Goal: Task Accomplishment & Management: Complete application form

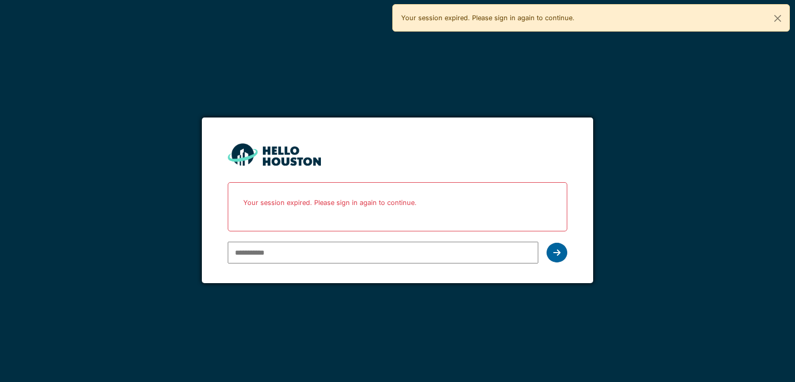
type input "**********"
click at [554, 250] on icon at bounding box center [556, 252] width 7 height 8
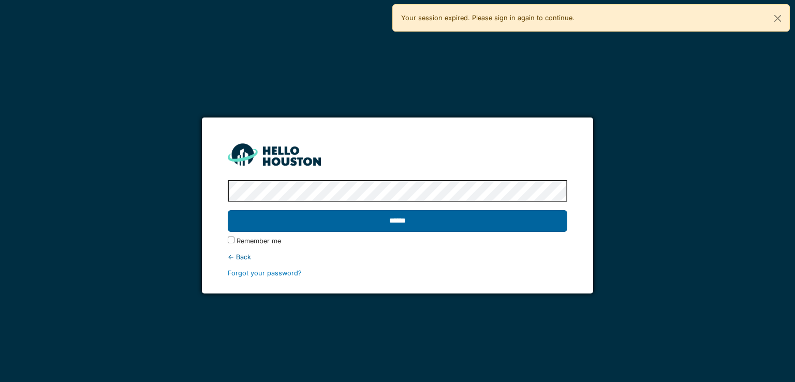
click at [389, 218] on input "******" at bounding box center [397, 221] width 339 height 22
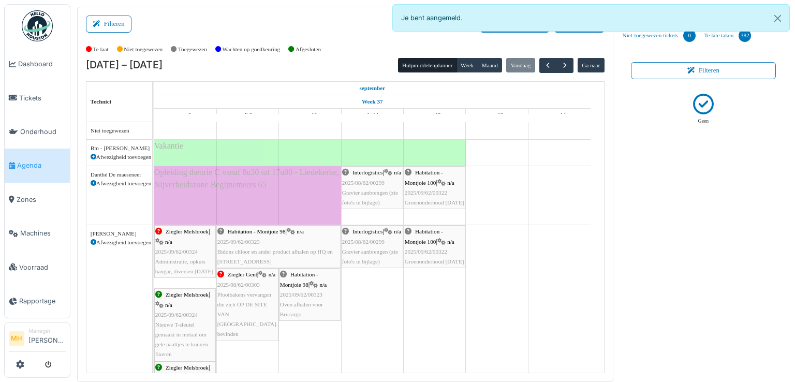
scroll to position [103, 0]
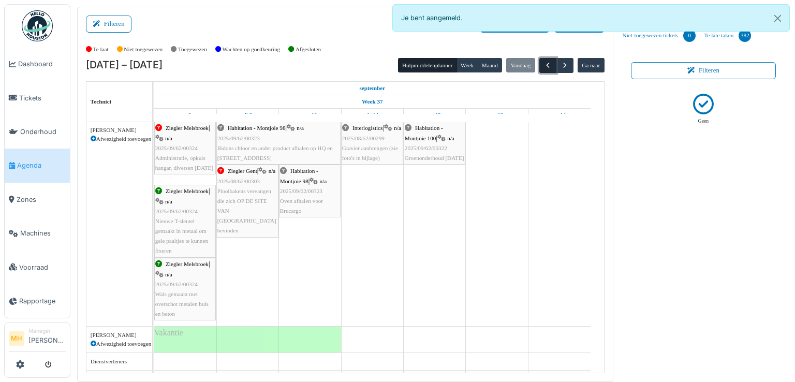
click at [543, 65] on span "button" at bounding box center [547, 65] width 9 height 9
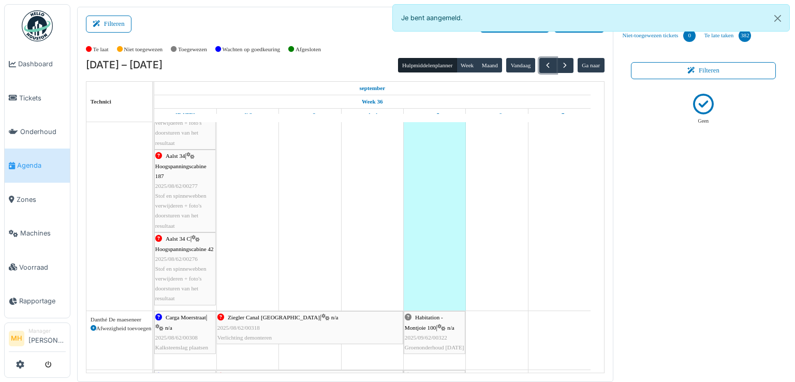
scroll to position [346, 0]
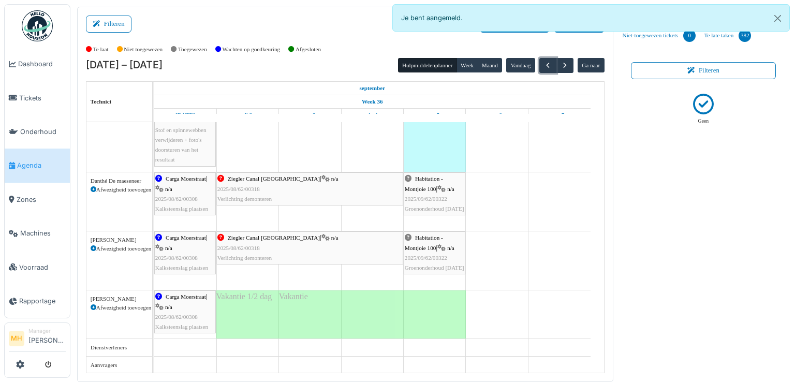
click at [182, 259] on span "2025/08/62/00308" at bounding box center [176, 258] width 42 height 6
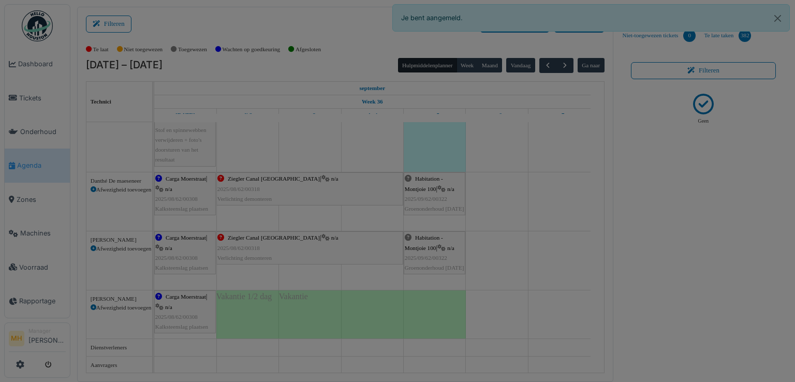
click at [182, 259] on body "Dashboard Tickets Onderhoud Agenda Zones Machines Voorraad Rapportage MH Manage…" at bounding box center [397, 191] width 795 height 382
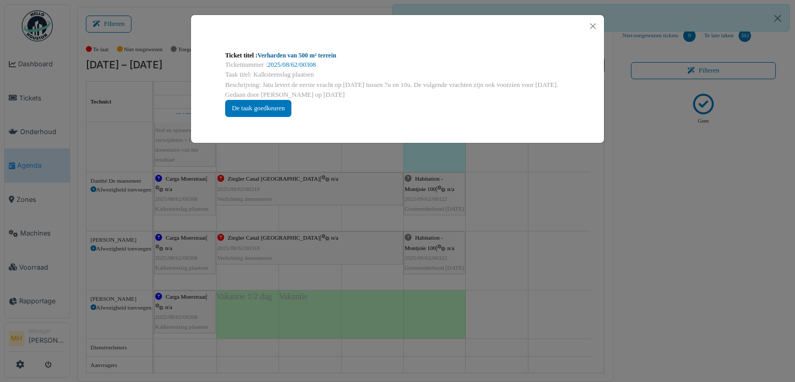
click at [280, 54] on link "Verharden van 500 m² terrein" at bounding box center [296, 55] width 79 height 7
click at [592, 23] on button "Close" at bounding box center [593, 26] width 14 height 14
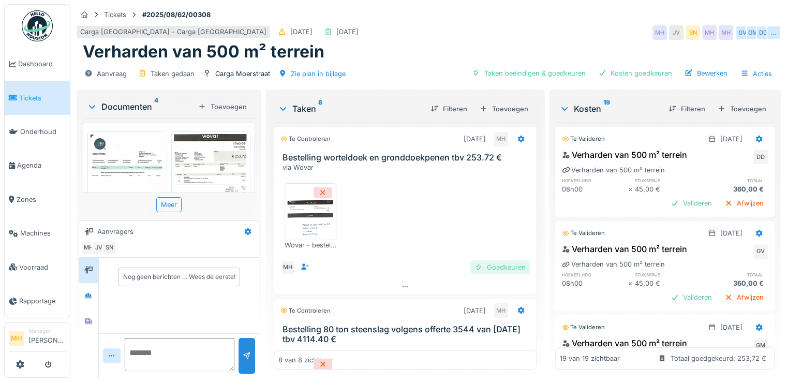
click at [497, 267] on div "Goedkeuren" at bounding box center [500, 267] width 60 height 14
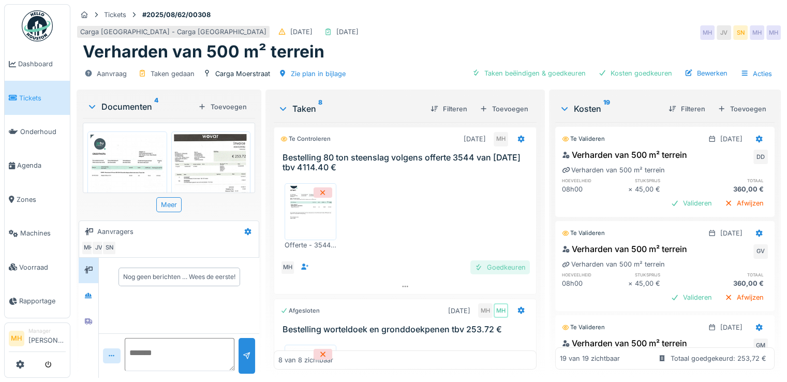
click at [482, 263] on div "Goedkeuren" at bounding box center [500, 267] width 60 height 14
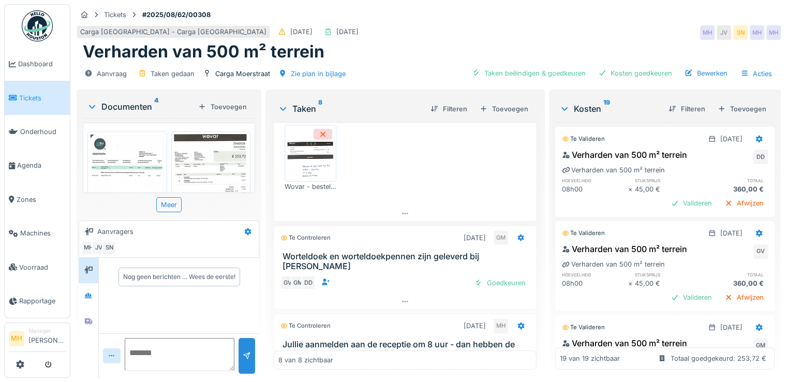
scroll to position [207, 0]
click at [489, 281] on div "Goedkeuren" at bounding box center [500, 281] width 60 height 14
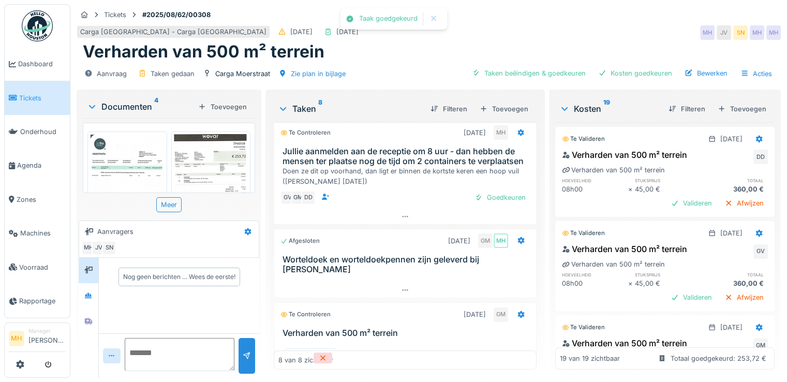
scroll to position [237, 0]
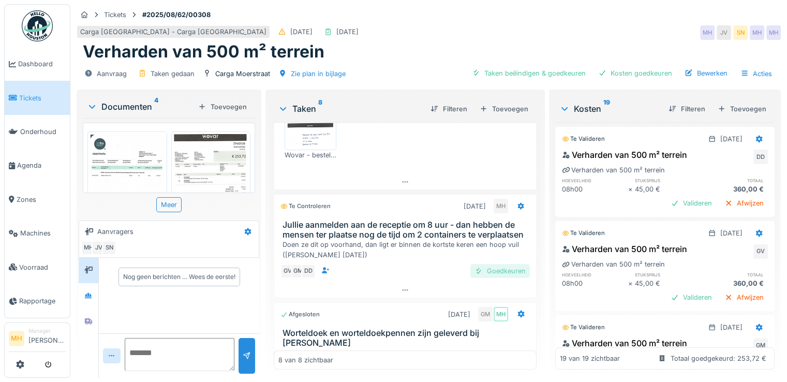
click at [486, 278] on div "Goedkeuren" at bounding box center [500, 271] width 60 height 14
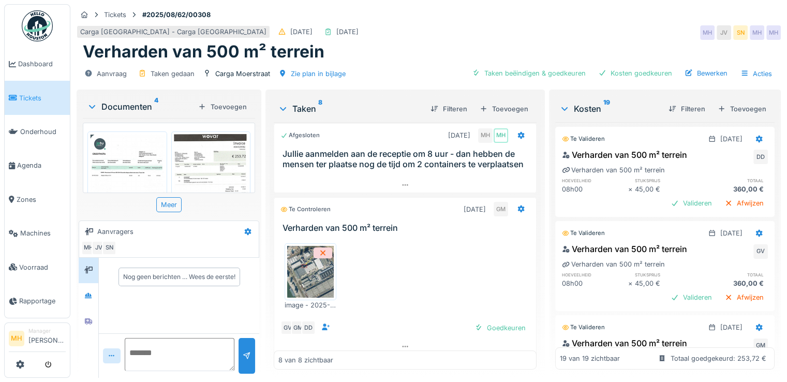
scroll to position [444, 0]
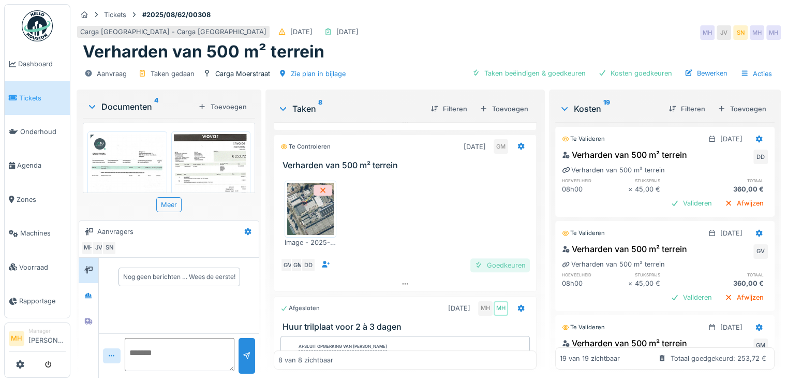
click at [493, 272] on div "Goedkeuren" at bounding box center [500, 265] width 60 height 14
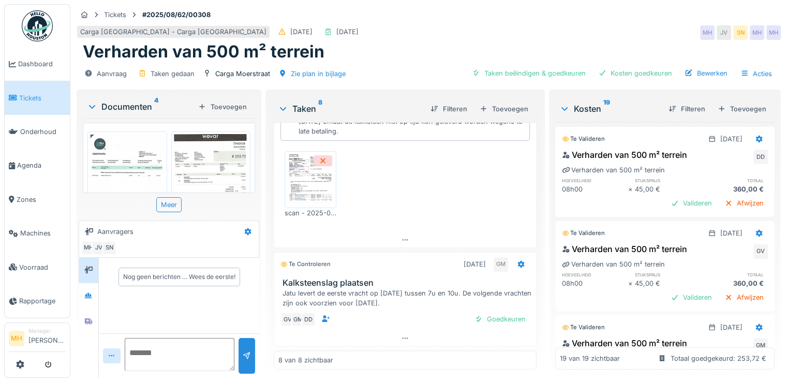
scroll to position [8, 0]
click at [496, 312] on div "Goedkeuren" at bounding box center [500, 319] width 60 height 14
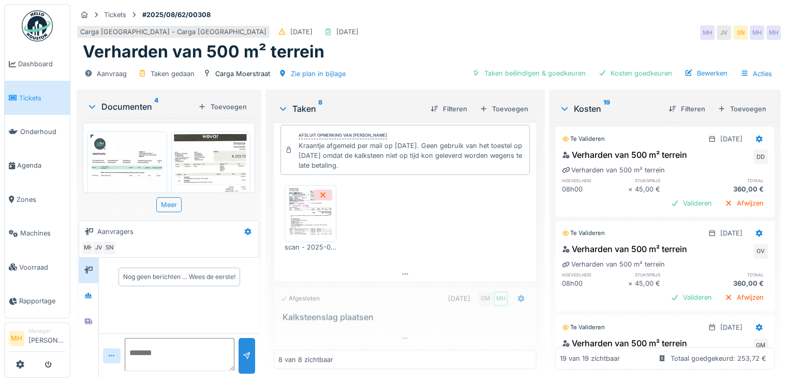
scroll to position [857, 0]
click at [677, 196] on div "Valideren" at bounding box center [691, 203] width 50 height 14
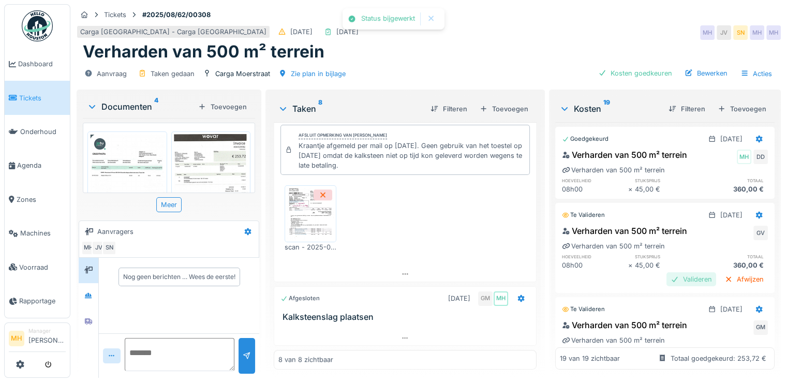
click at [668, 272] on div "Valideren" at bounding box center [691, 279] width 50 height 14
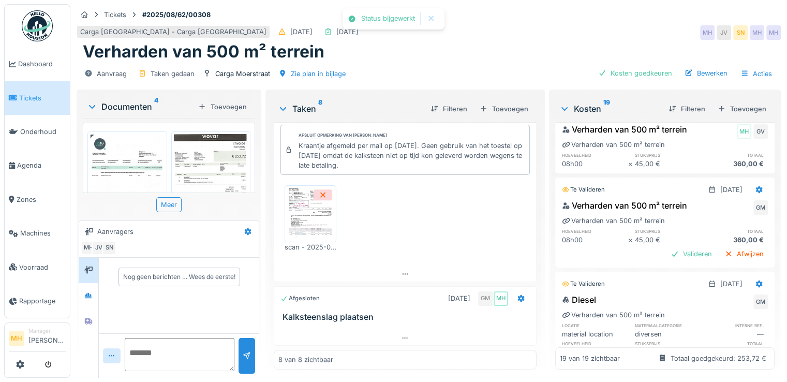
scroll to position [103, 0]
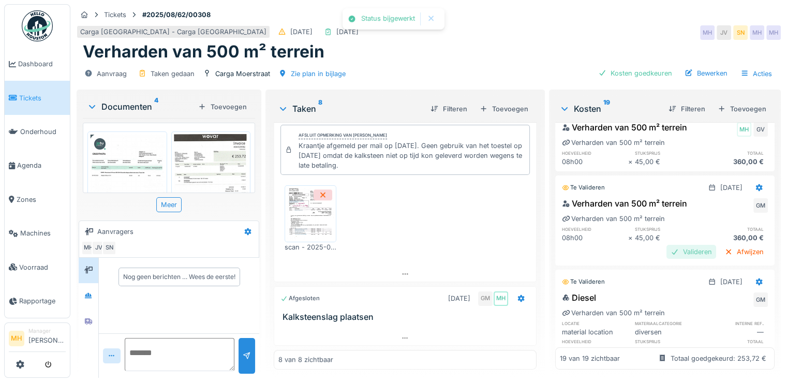
click at [673, 245] on div "Valideren" at bounding box center [691, 252] width 50 height 14
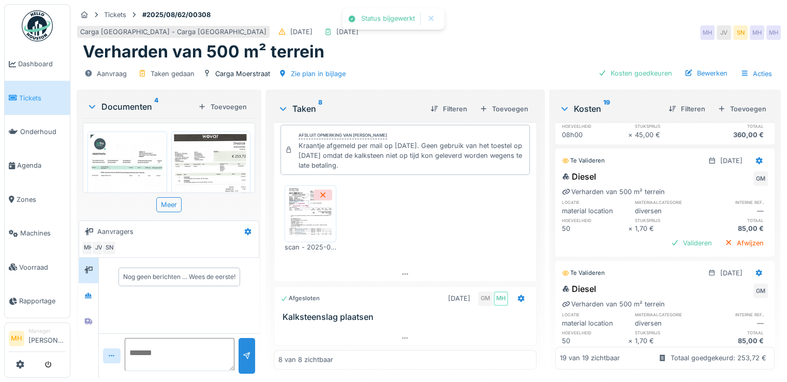
scroll to position [207, 0]
click at [677, 235] on div "Valideren" at bounding box center [691, 242] width 50 height 14
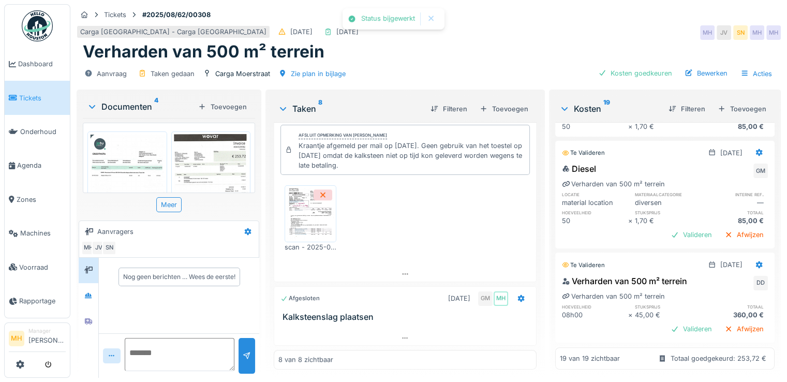
scroll to position [310, 0]
click at [674, 226] on div "Valideren" at bounding box center [691, 233] width 50 height 14
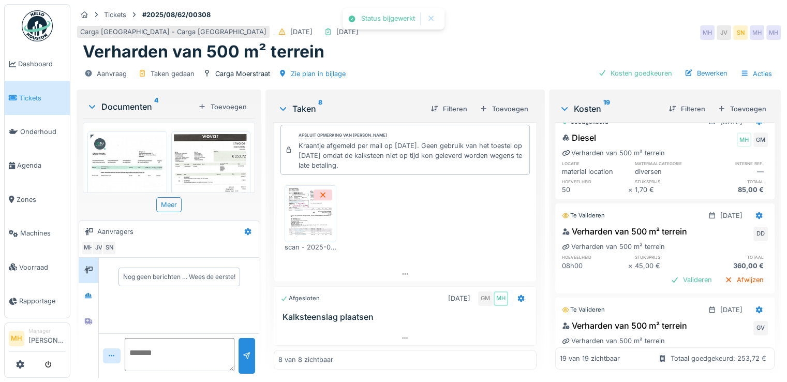
scroll to position [362, 0]
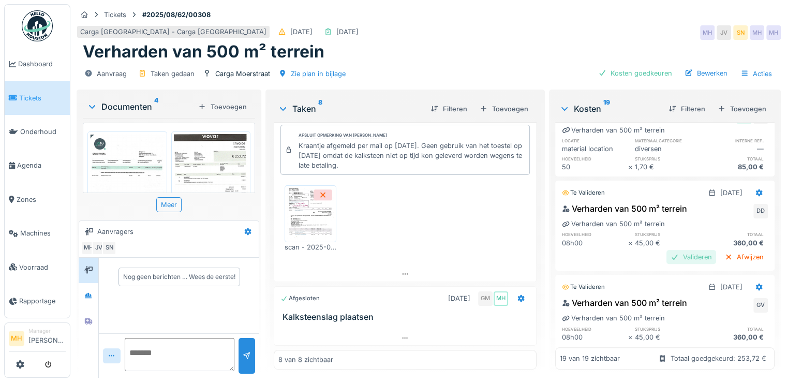
click at [673, 250] on div "Valideren" at bounding box center [691, 257] width 50 height 14
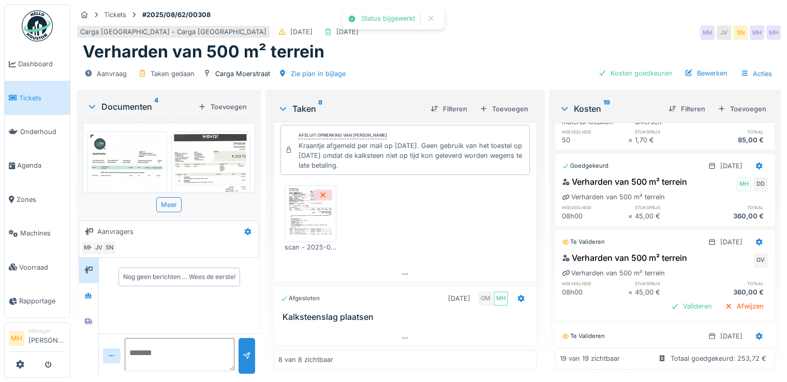
scroll to position [414, 0]
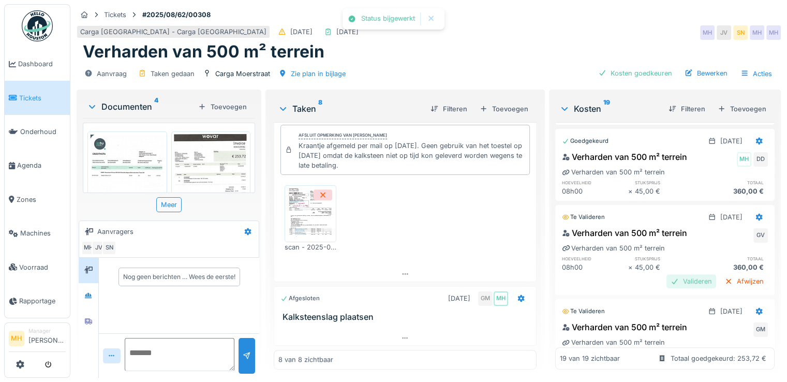
click at [672, 274] on div "Valideren" at bounding box center [691, 281] width 50 height 14
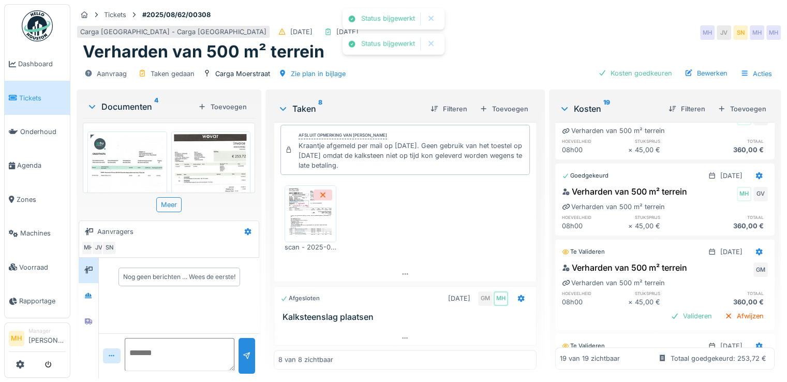
scroll to position [517, 0]
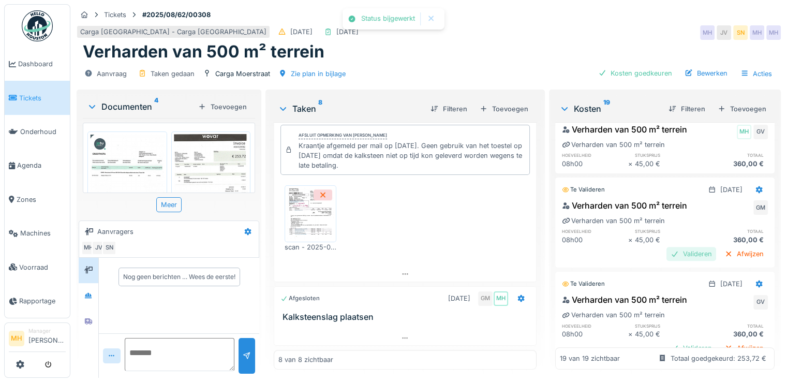
click at [675, 247] on div "Valideren" at bounding box center [691, 254] width 50 height 14
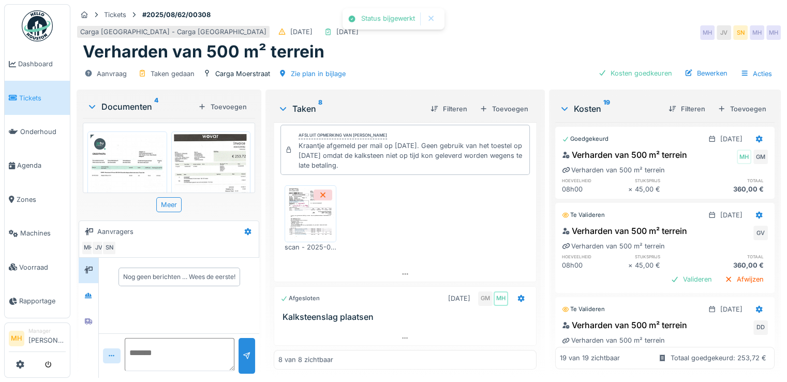
scroll to position [621, 0]
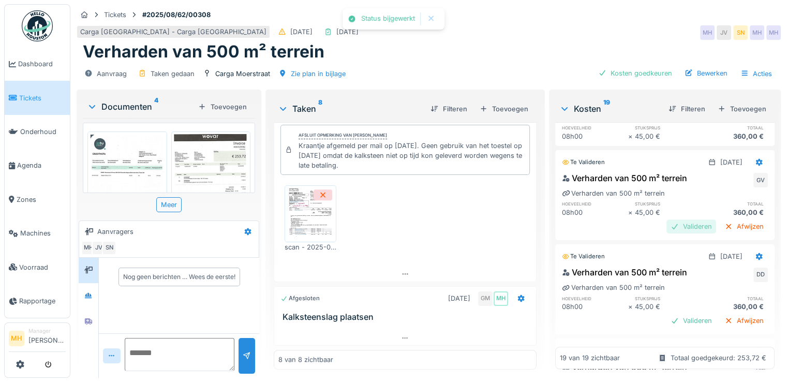
click at [671, 219] on div "Valideren" at bounding box center [691, 226] width 50 height 14
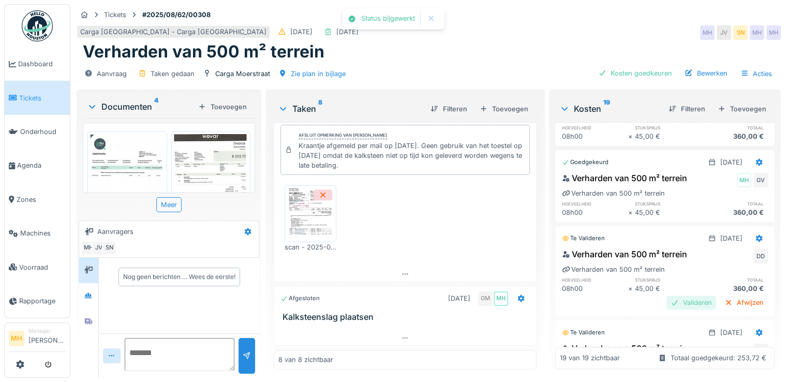
click at [666, 295] on div "Valideren" at bounding box center [691, 302] width 50 height 14
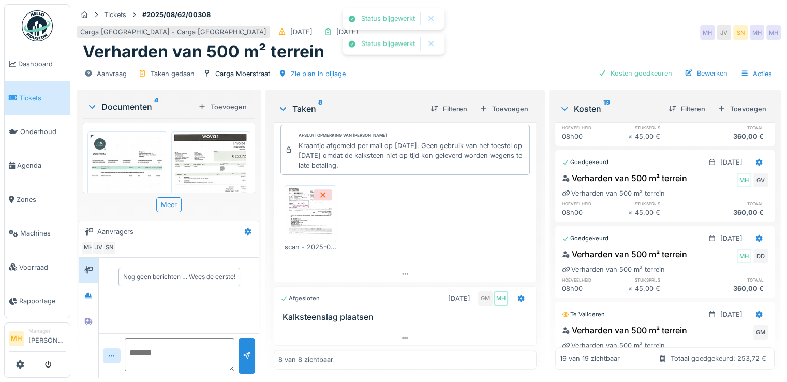
scroll to position [673, 0]
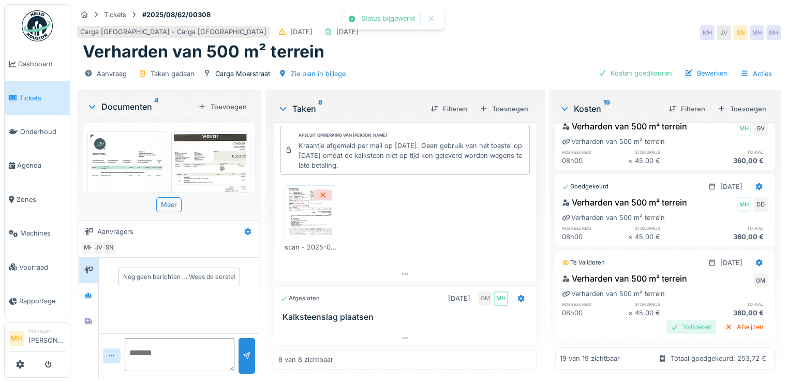
click at [673, 320] on div "Valideren" at bounding box center [691, 327] width 50 height 14
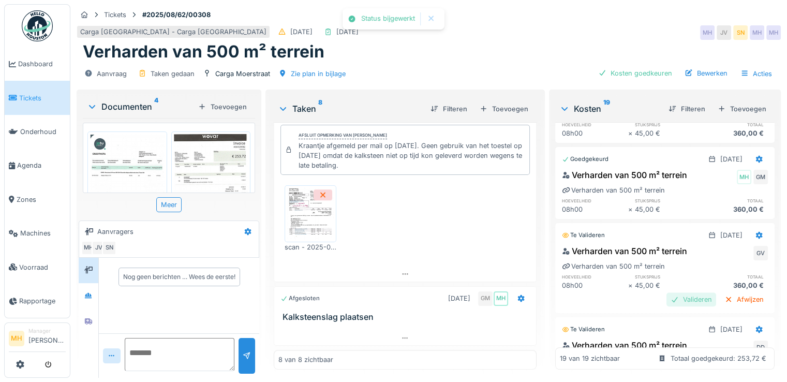
click at [666, 292] on div "Valideren" at bounding box center [691, 299] width 50 height 14
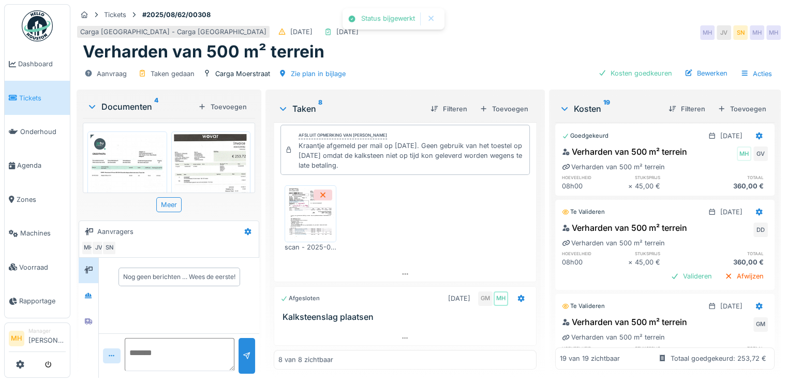
scroll to position [880, 0]
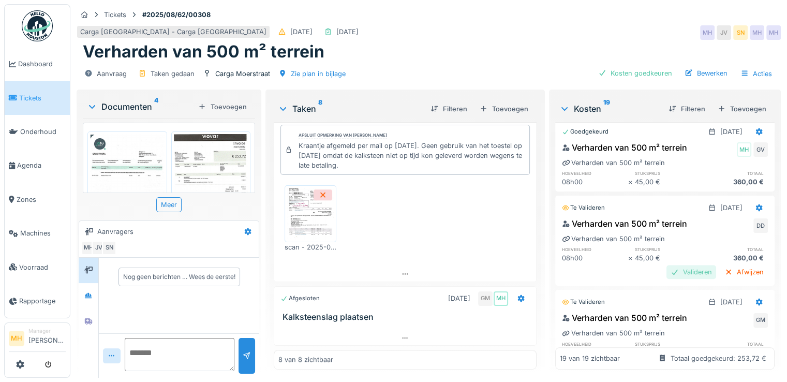
click at [672, 265] on div "Valideren" at bounding box center [691, 272] width 50 height 14
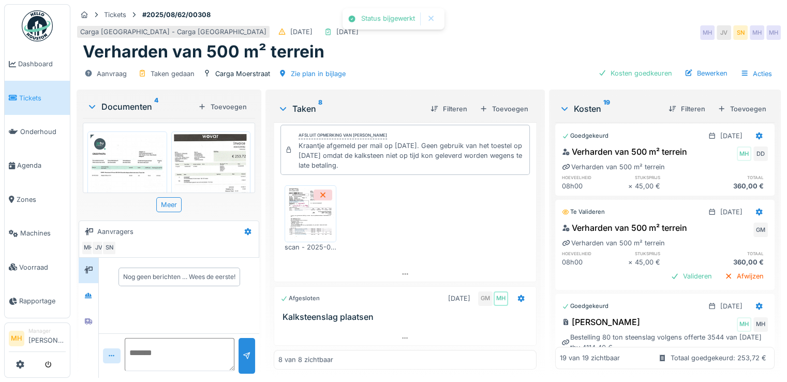
scroll to position [983, 0]
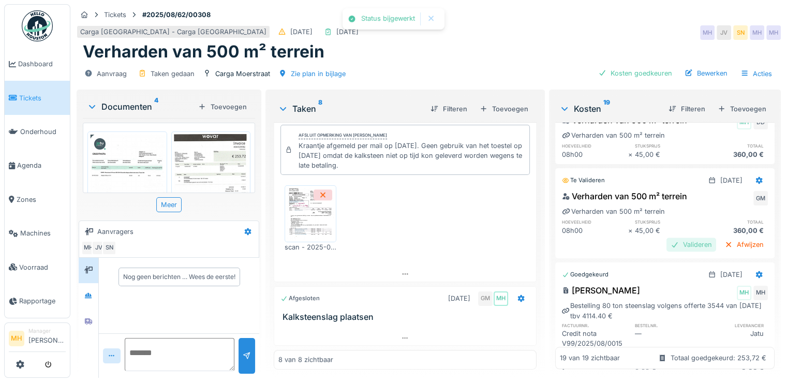
click at [677, 237] on div "Valideren" at bounding box center [691, 244] width 50 height 14
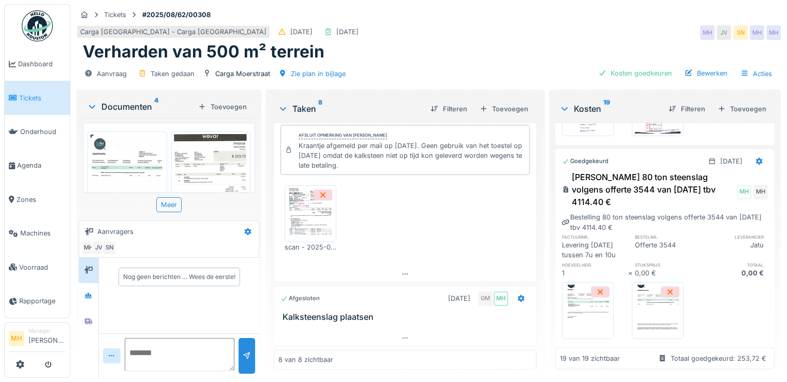
scroll to position [1761, 0]
click at [733, 102] on div "Toevoegen" at bounding box center [742, 109] width 57 height 14
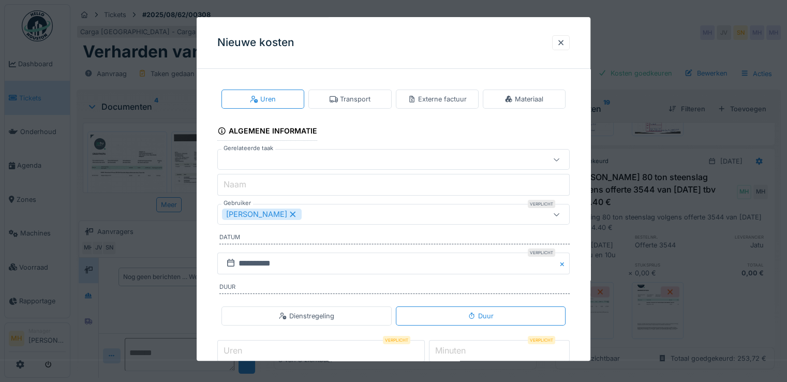
click at [440, 96] on div "Externe factuur" at bounding box center [437, 99] width 59 height 10
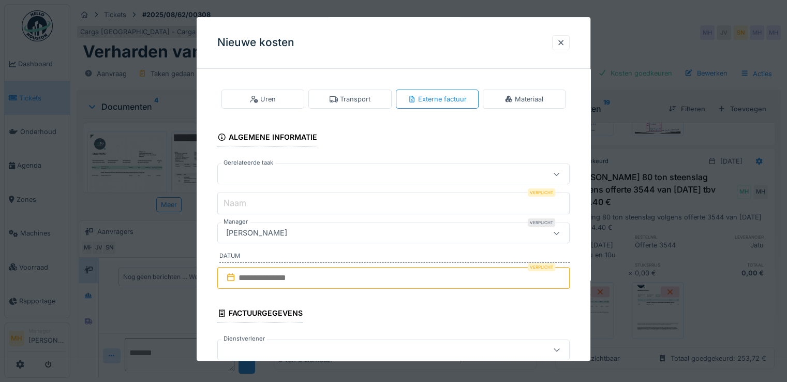
click at [246, 176] on div at bounding box center [372, 174] width 300 height 11
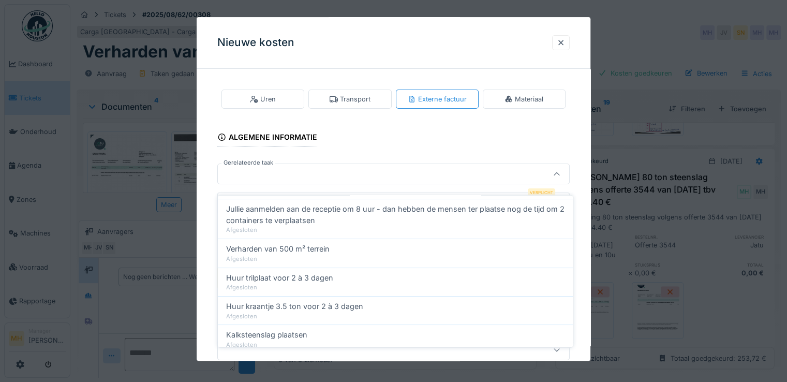
scroll to position [108, 0]
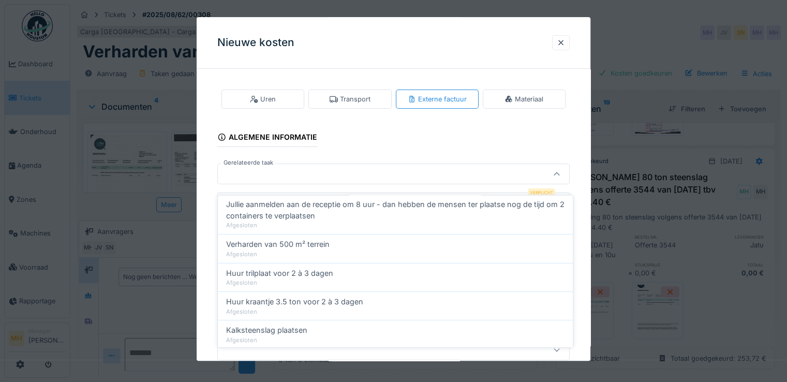
drag, startPoint x: 580, startPoint y: 270, endPoint x: 567, endPoint y: 267, distance: 13.6
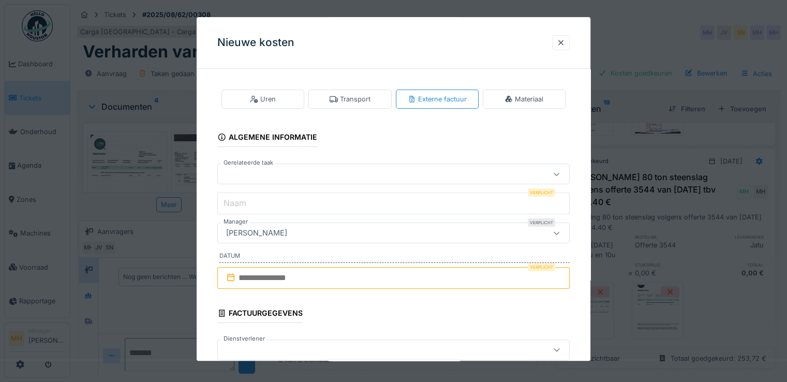
drag, startPoint x: 258, startPoint y: 203, endPoint x: 278, endPoint y: 200, distance: 20.9
click at [258, 203] on input "Naam" at bounding box center [393, 204] width 352 height 22
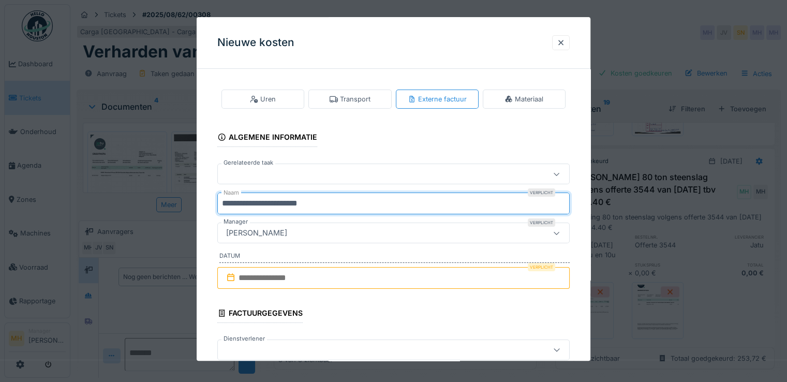
type input "**********"
click at [293, 279] on input "text" at bounding box center [393, 278] width 352 height 22
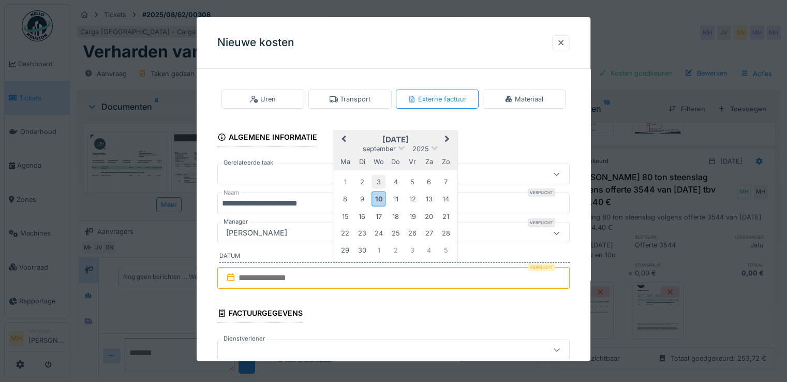
click at [377, 181] on div "3" at bounding box center [378, 182] width 14 height 14
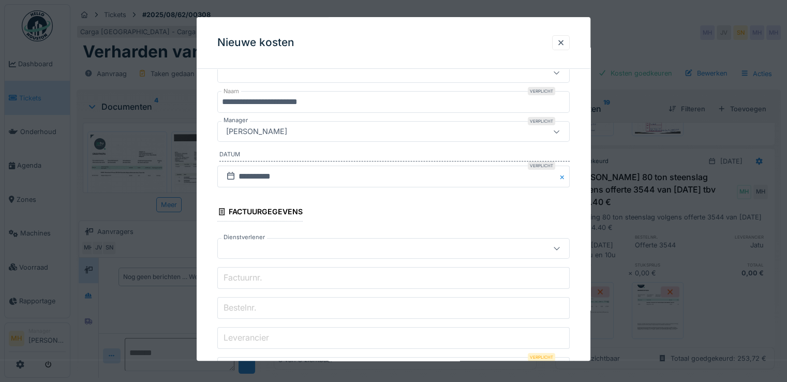
scroll to position [103, 0]
click at [278, 270] on input "Factuurnr." at bounding box center [393, 276] width 352 height 22
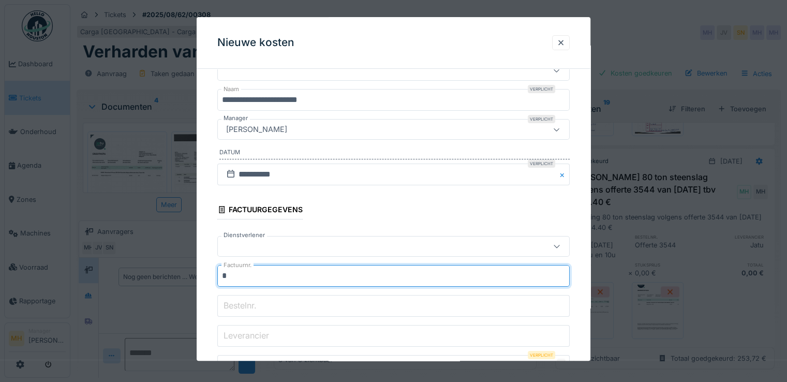
type input "*"
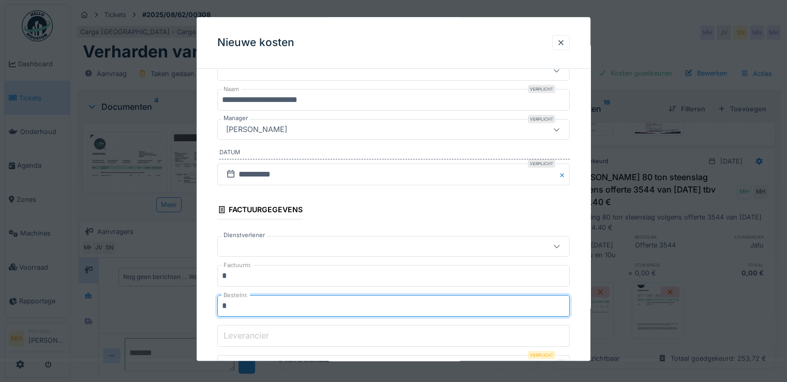
type input "*"
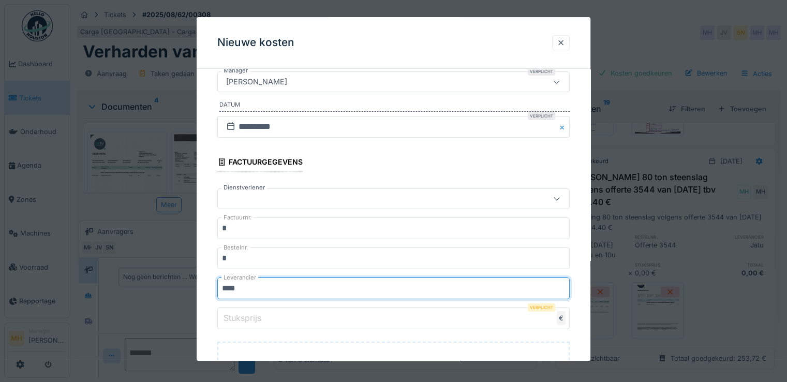
scroll to position [207, 0]
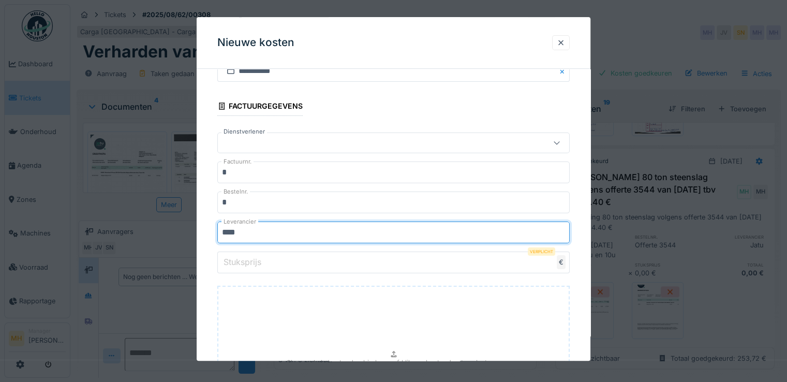
type input "****"
click at [259, 259] on label "Stuksprijs" at bounding box center [242, 262] width 42 height 12
click at [259, 259] on input "Stuksprijs" at bounding box center [393, 262] width 352 height 22
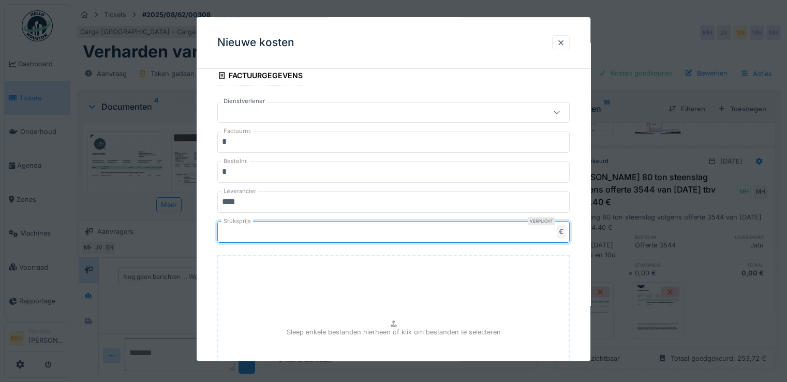
scroll to position [352, 0]
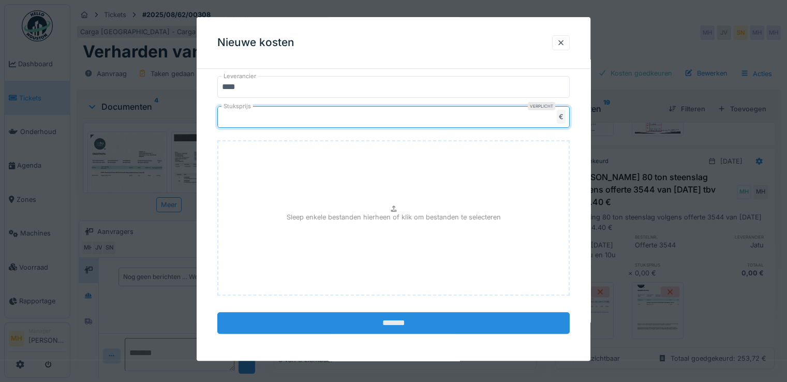
type input "***"
click at [377, 317] on input "*******" at bounding box center [393, 323] width 352 height 22
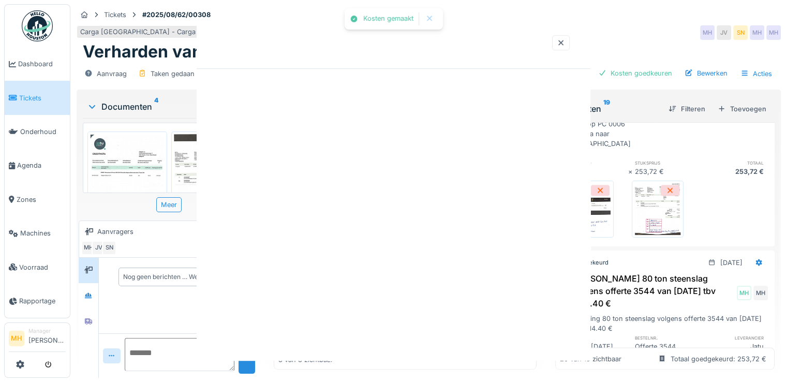
scroll to position [1862, 0]
